Goal: Find contact information: Obtain details needed to contact an individual or organization

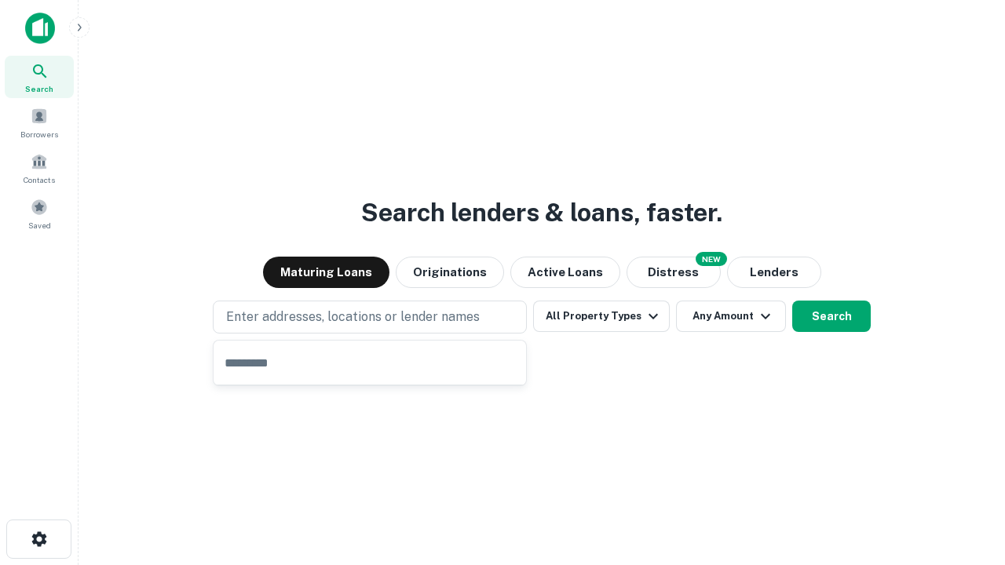
type input "**********"
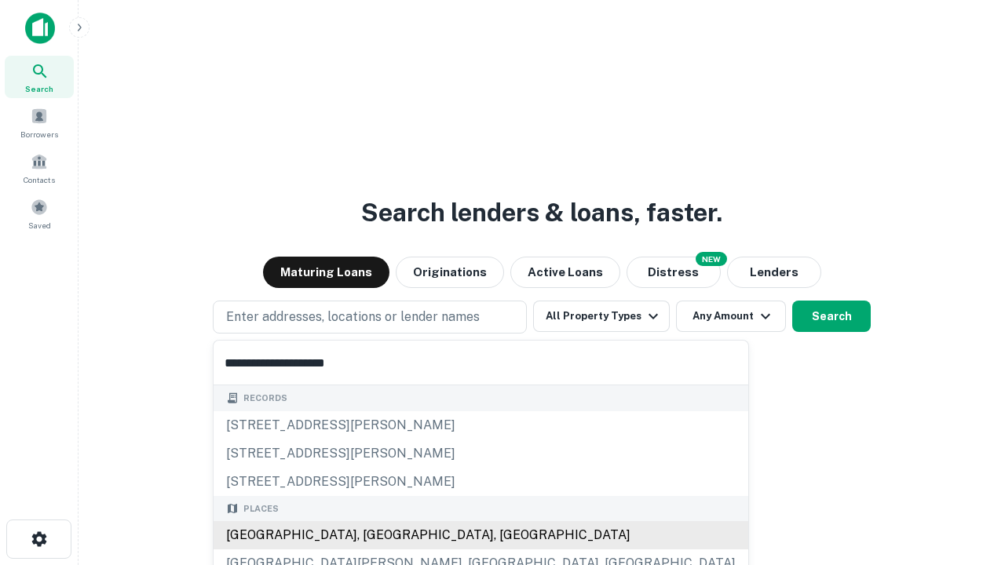
click at [375, 535] on div "[GEOGRAPHIC_DATA], [GEOGRAPHIC_DATA], [GEOGRAPHIC_DATA]" at bounding box center [481, 535] width 535 height 28
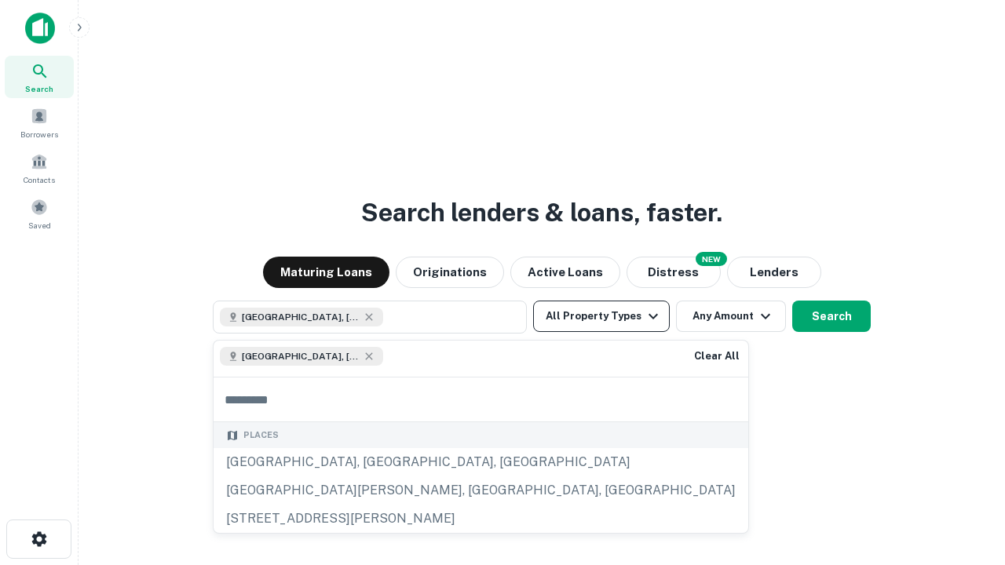
click at [601, 316] on button "All Property Types" at bounding box center [601, 316] width 137 height 31
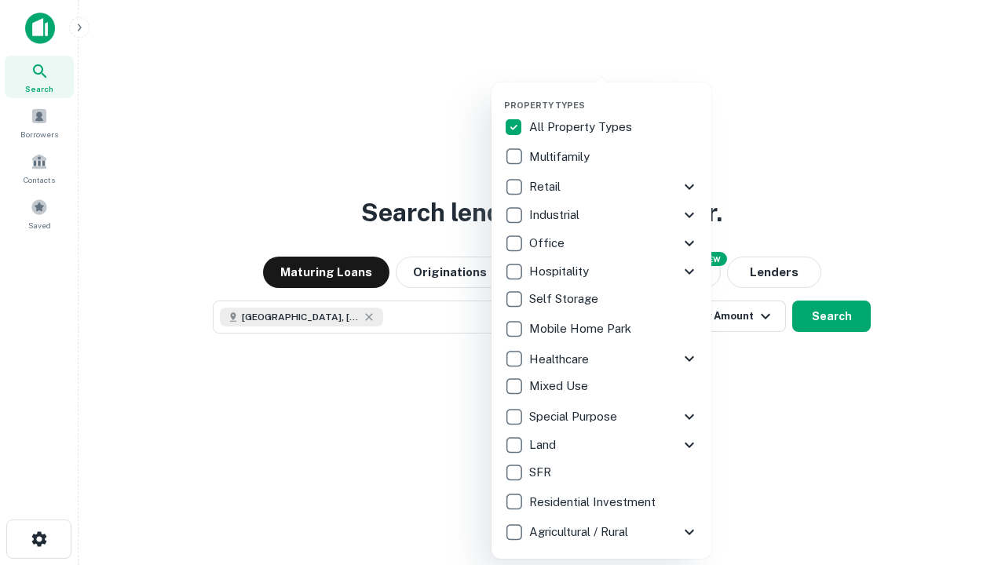
click at [614, 95] on button "button" at bounding box center [614, 95] width 220 height 1
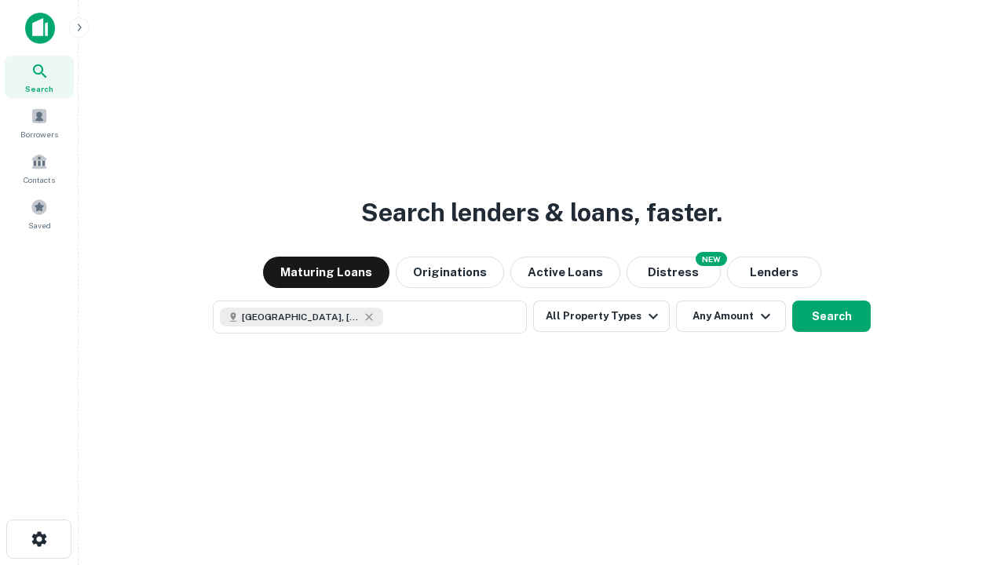
scroll to position [25, 0]
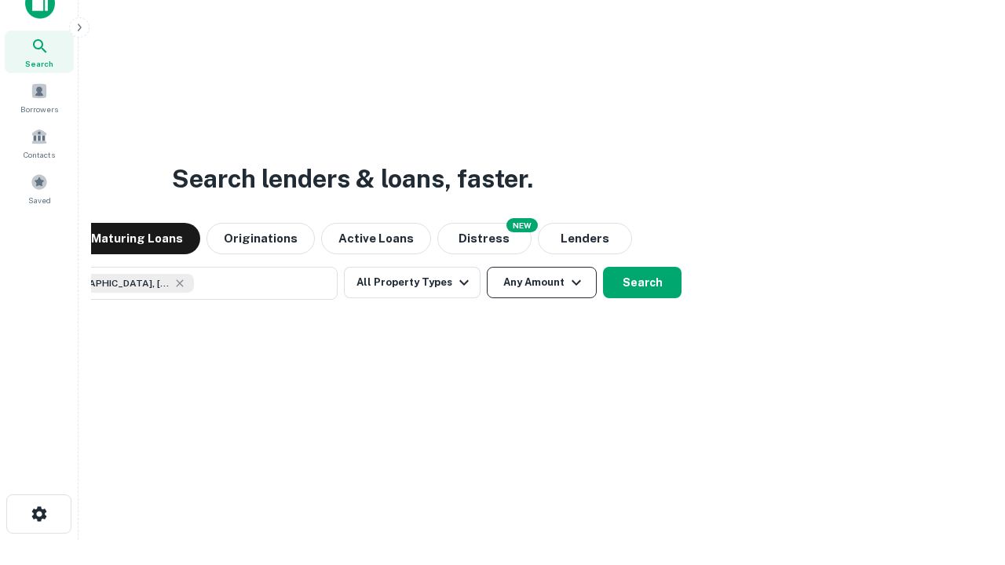
click at [487, 267] on button "Any Amount" at bounding box center [542, 282] width 110 height 31
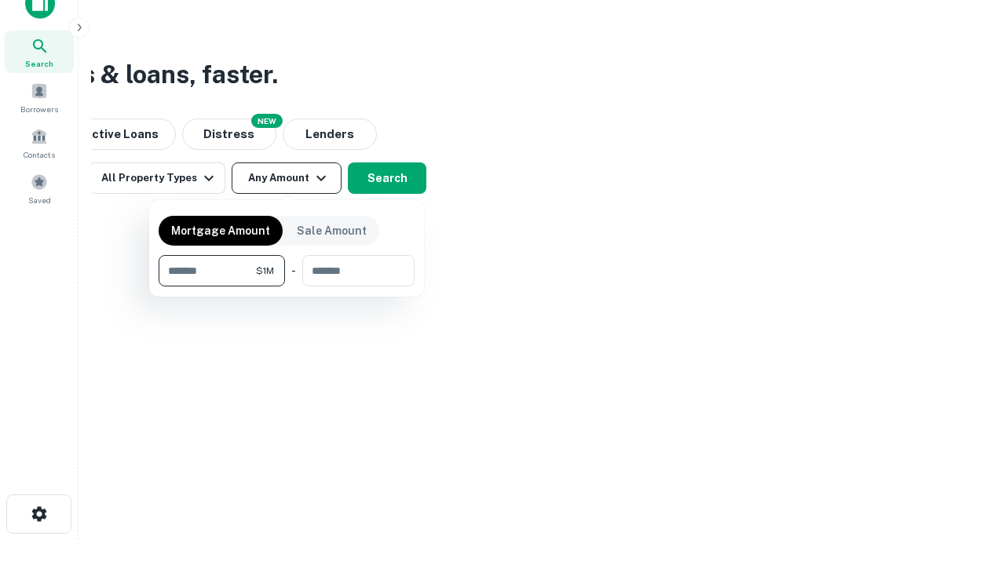
type input "*******"
click at [287, 287] on button "button" at bounding box center [287, 287] width 256 height 1
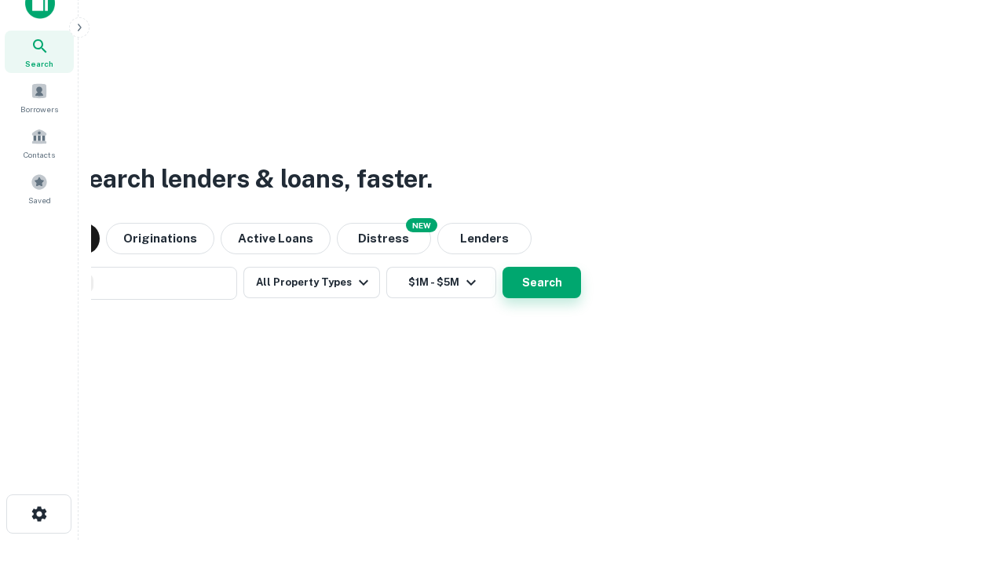
click at [502, 267] on button "Search" at bounding box center [541, 282] width 78 height 31
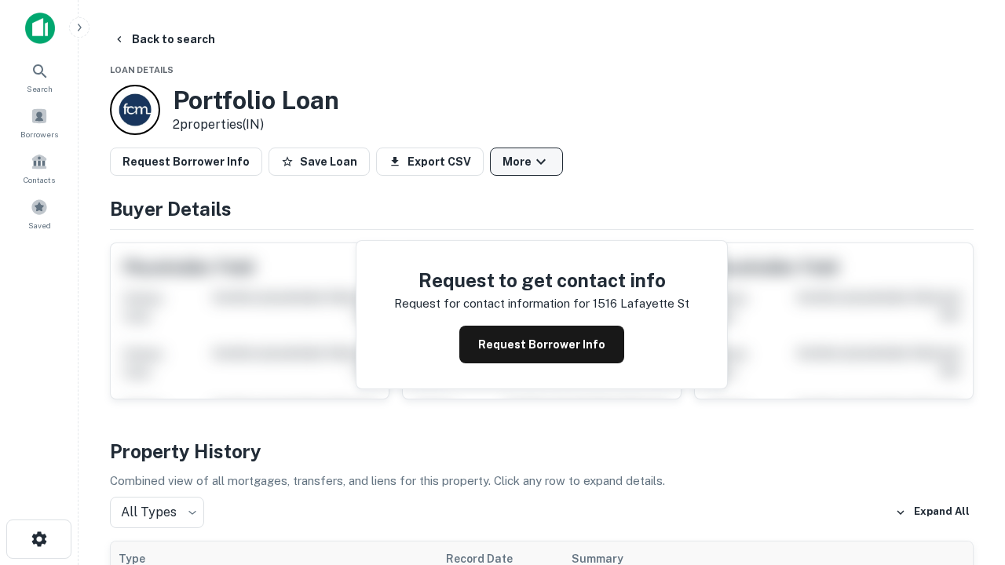
click at [526, 162] on button "More" at bounding box center [526, 162] width 73 height 28
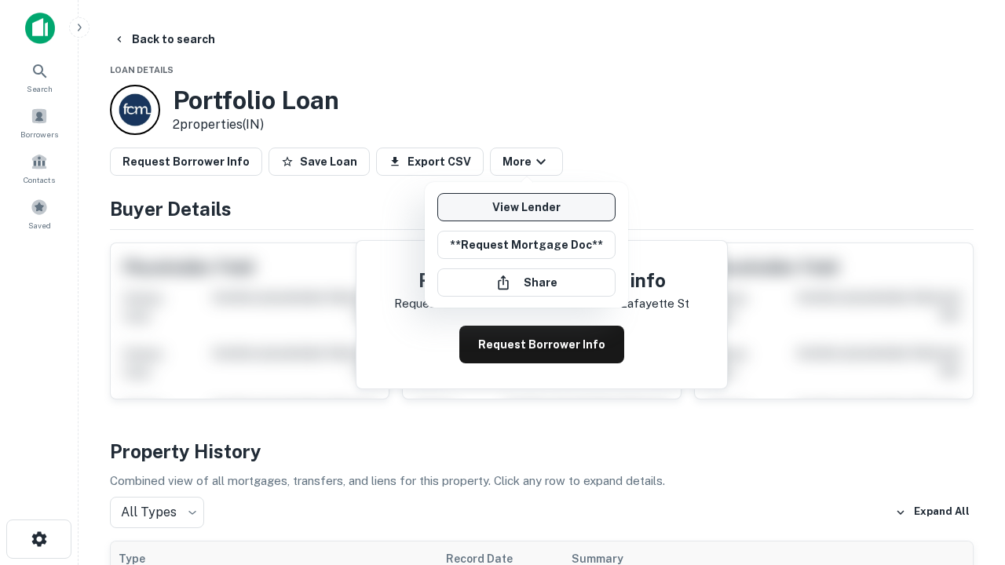
click at [526, 207] on link "View Lender" at bounding box center [526, 207] width 178 height 28
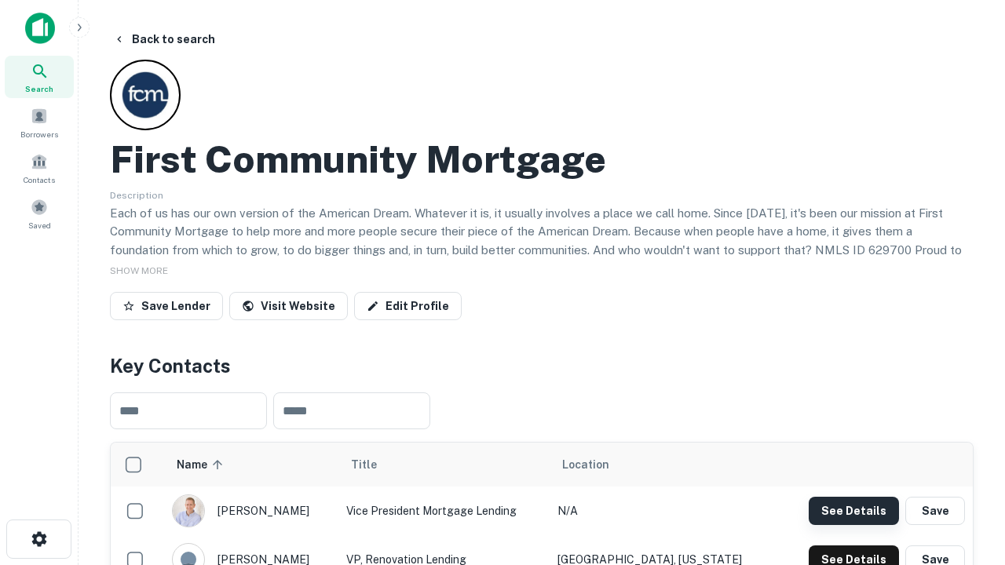
click at [853, 510] on button "See Details" at bounding box center [853, 511] width 90 height 28
